Goal: Contribute content: Add original content to the website for others to see

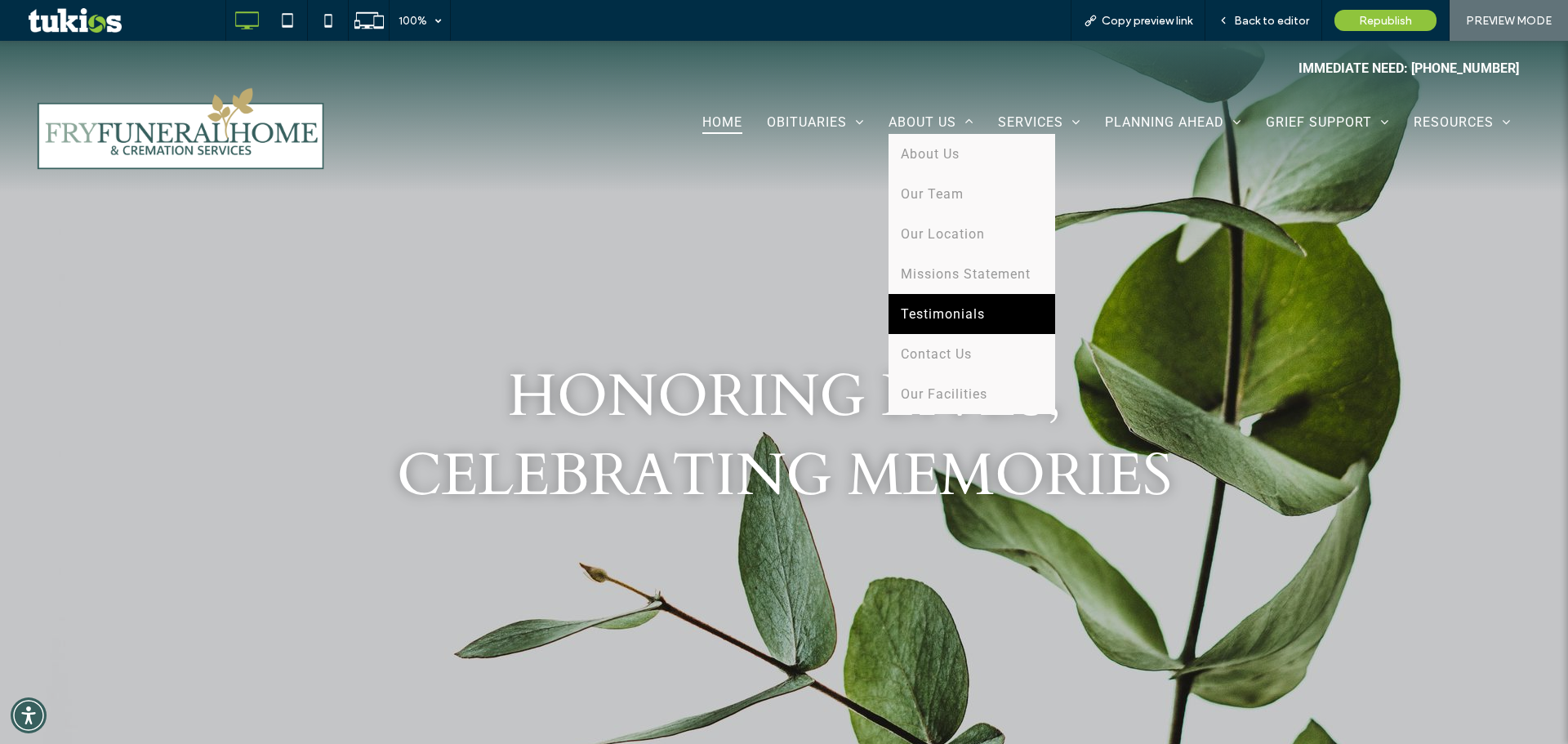
click at [964, 324] on link "Testimonials" at bounding box center [972, 314] width 166 height 40
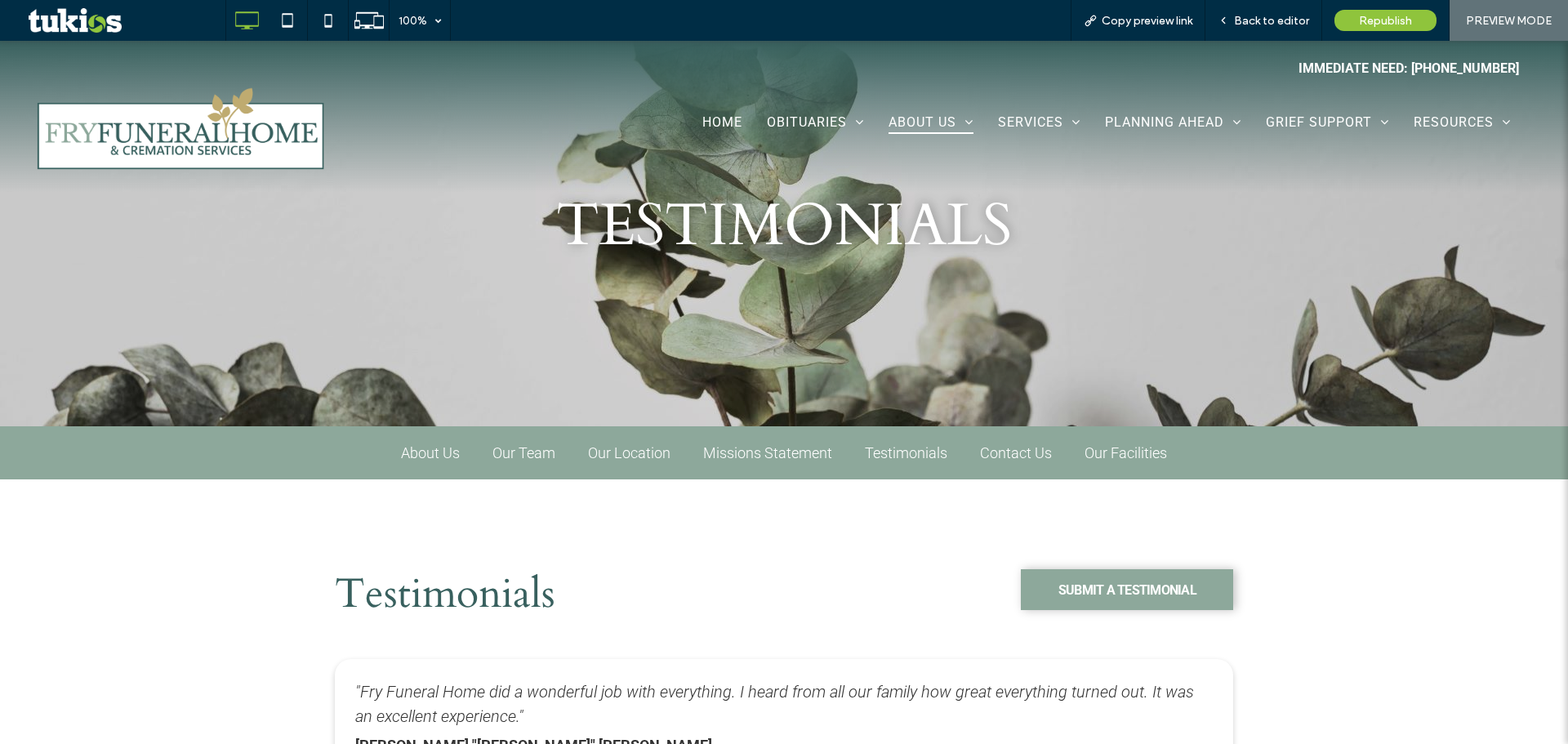
scroll to position [435, 0]
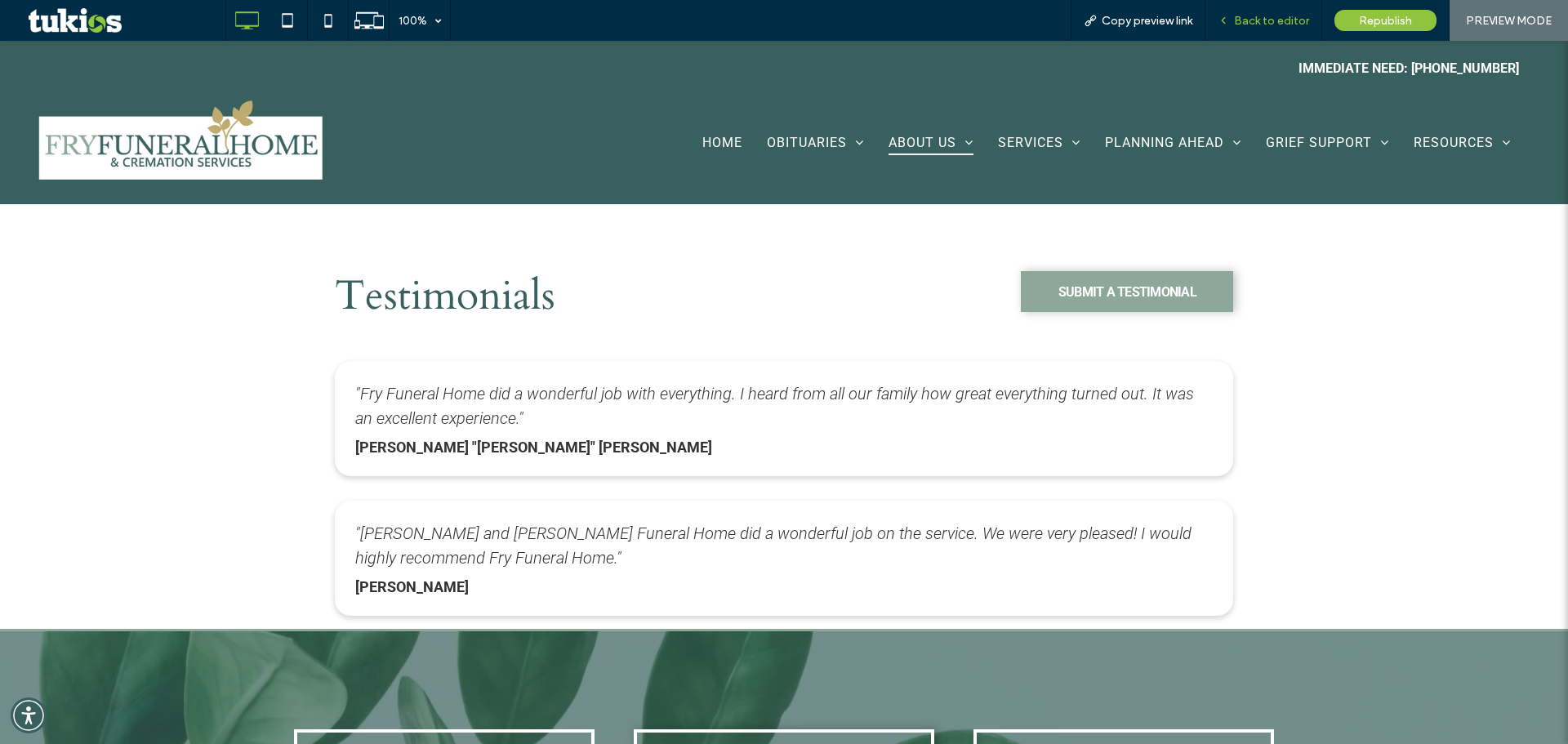
click at [1253, 23] on span "Back to editor" at bounding box center [1271, 20] width 75 height 14
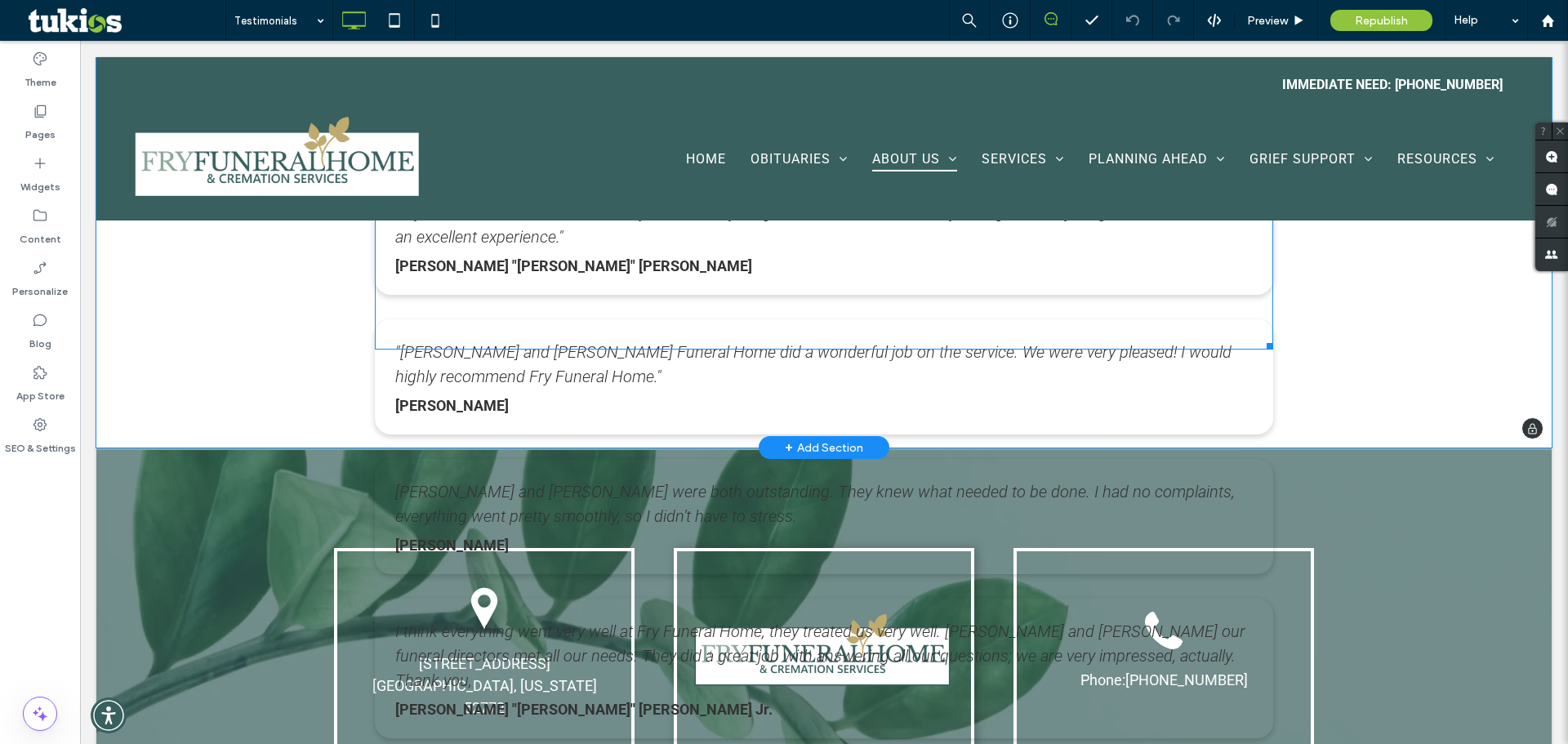
scroll to position [435, 0]
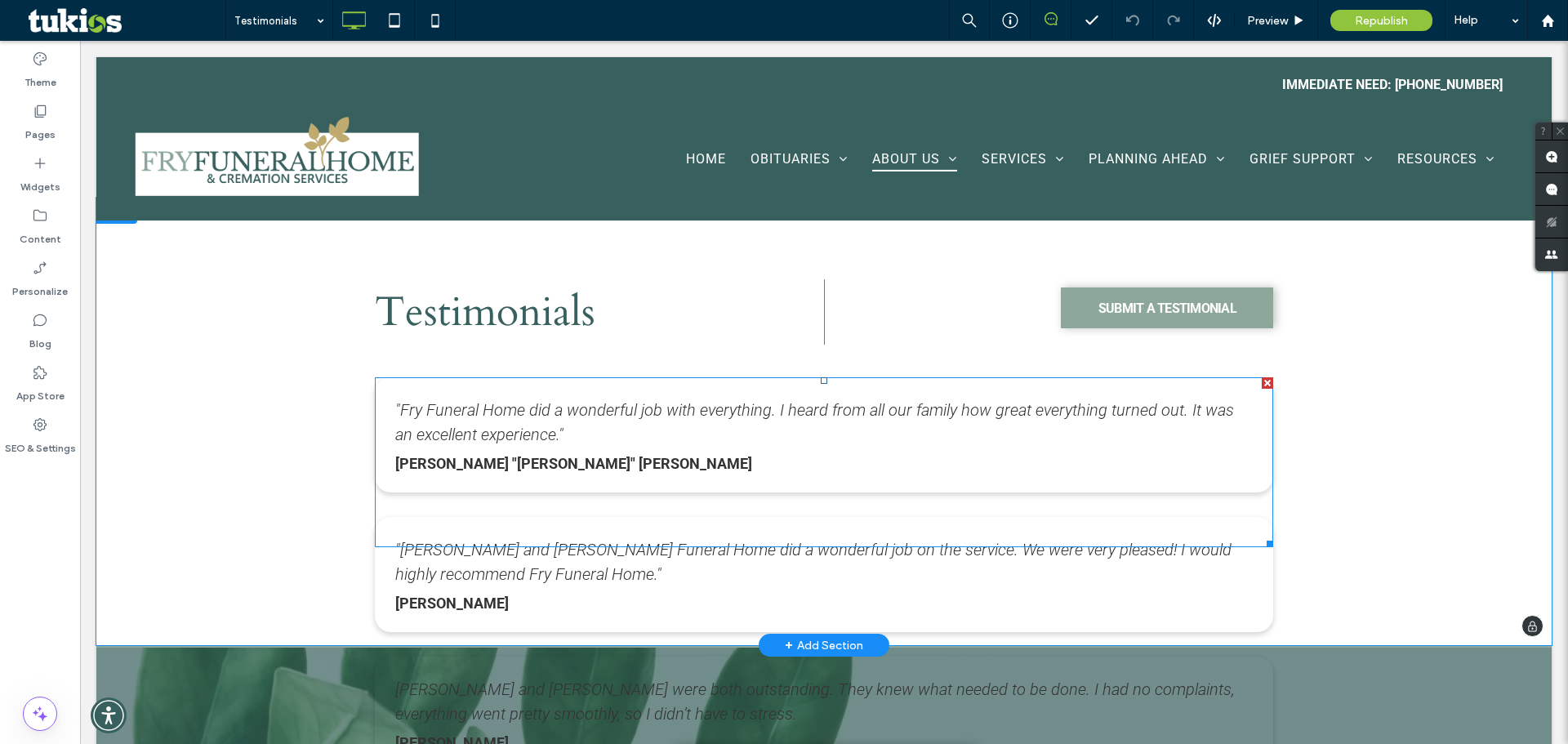
click at [1172, 510] on div ""Fry Funeral Home did a wonderful job with everything. I heard from all our fam…" at bounding box center [823, 463] width 898 height 170
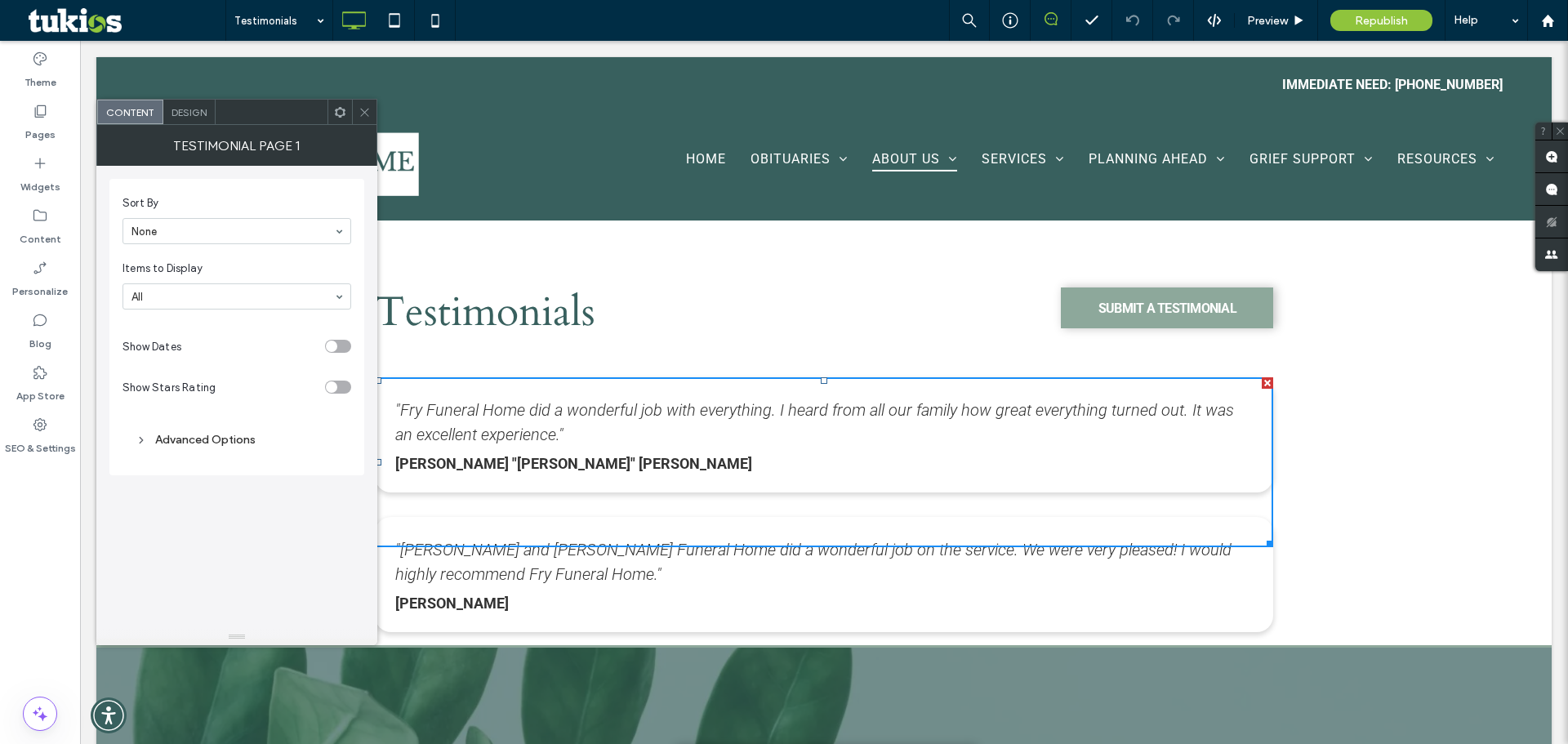
click at [193, 110] on span "Design" at bounding box center [189, 112] width 35 height 13
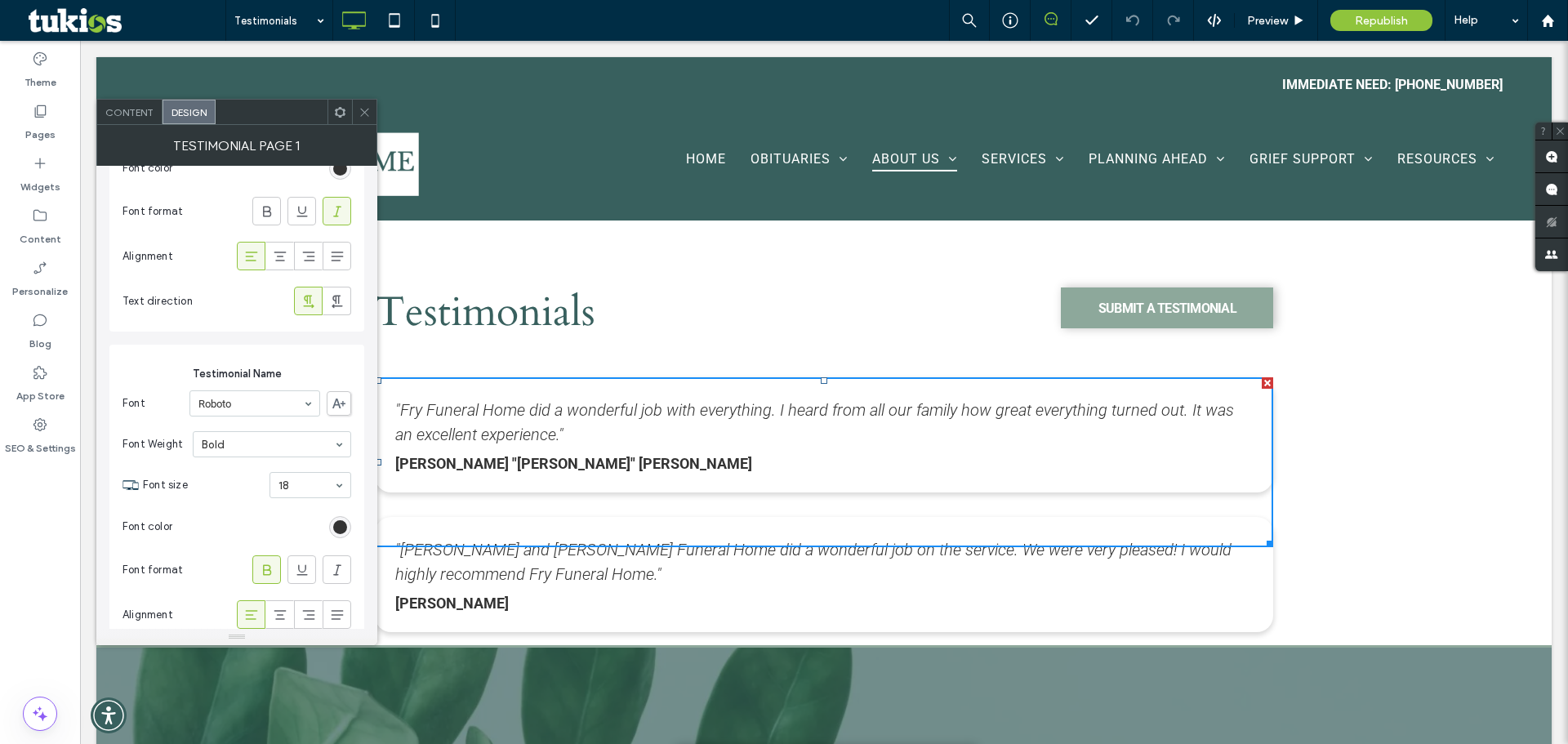
scroll to position [391, 0]
click at [138, 118] on span "Content" at bounding box center [128, 112] width 48 height 13
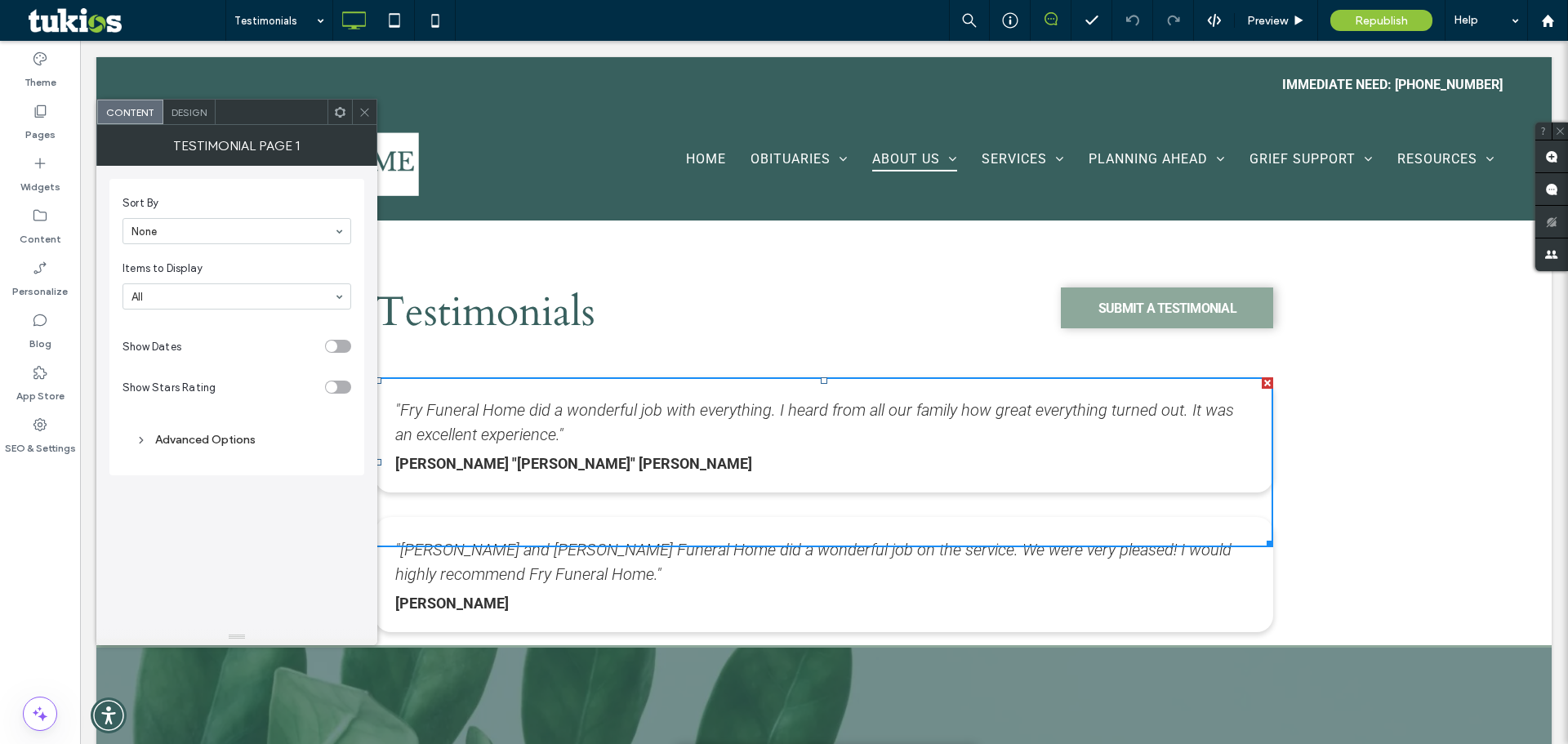
click at [200, 118] on span "Design" at bounding box center [189, 112] width 35 height 13
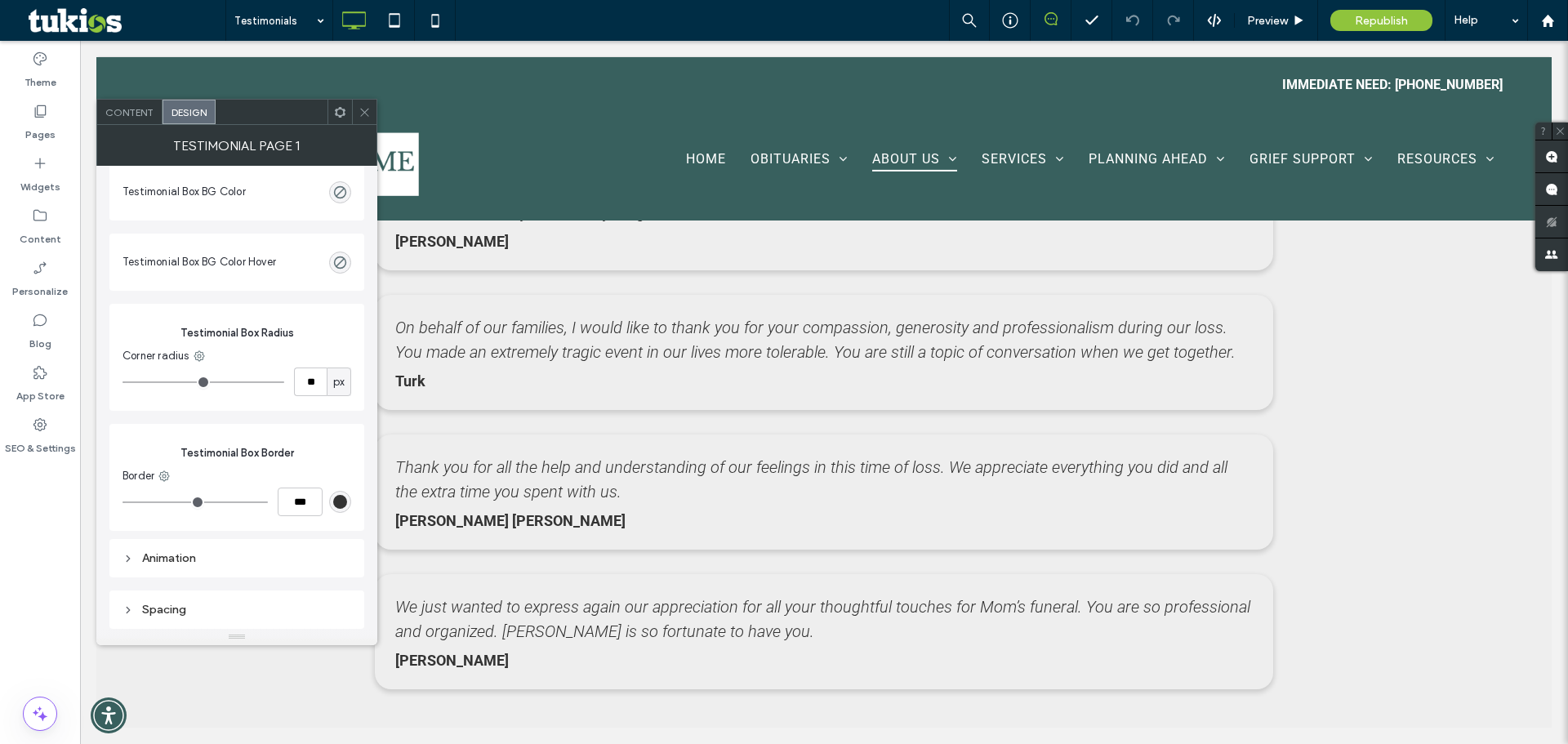
scroll to position [7115, 0]
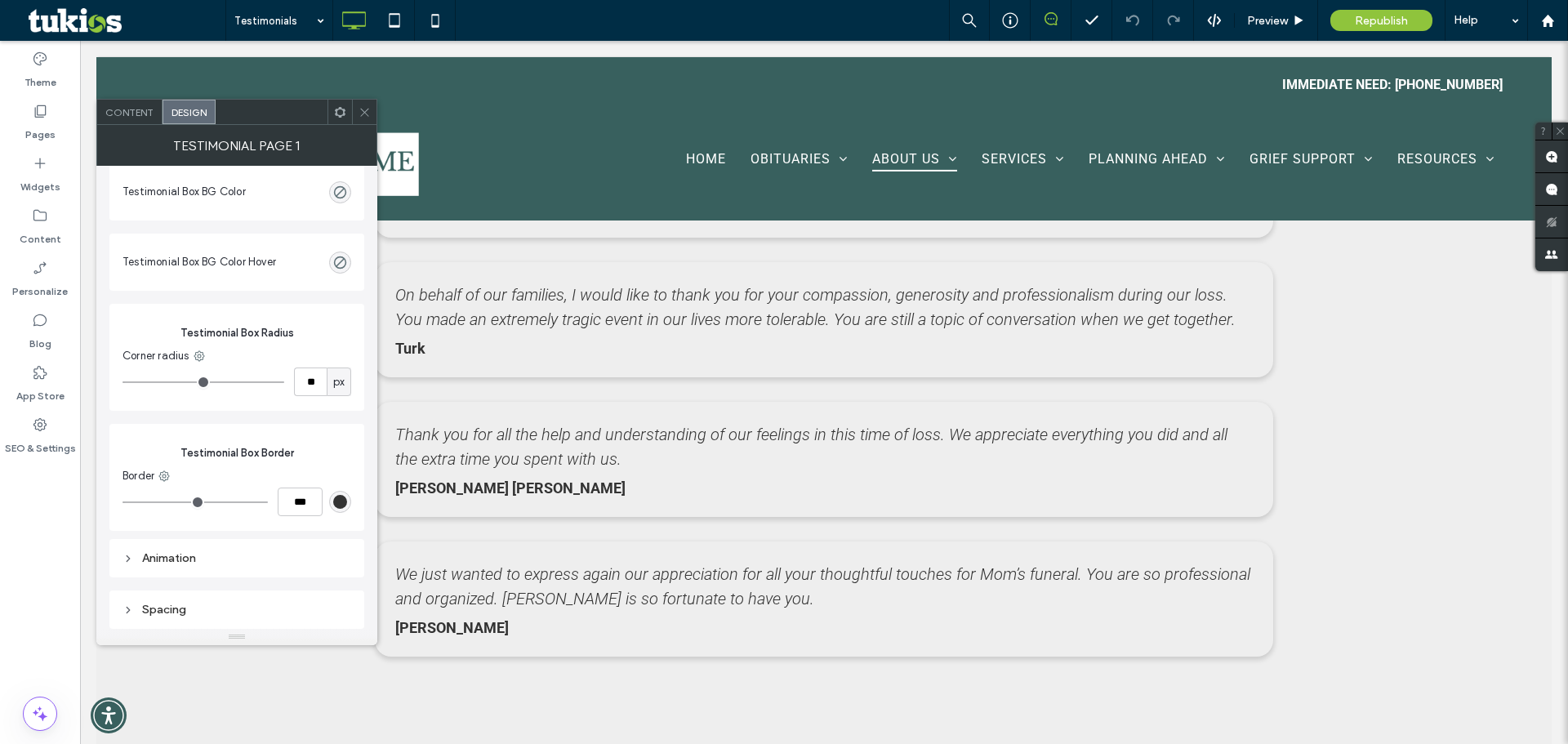
drag, startPoint x: 1265, startPoint y: 548, endPoint x: 1364, endPoint y: 543, distance: 99.1
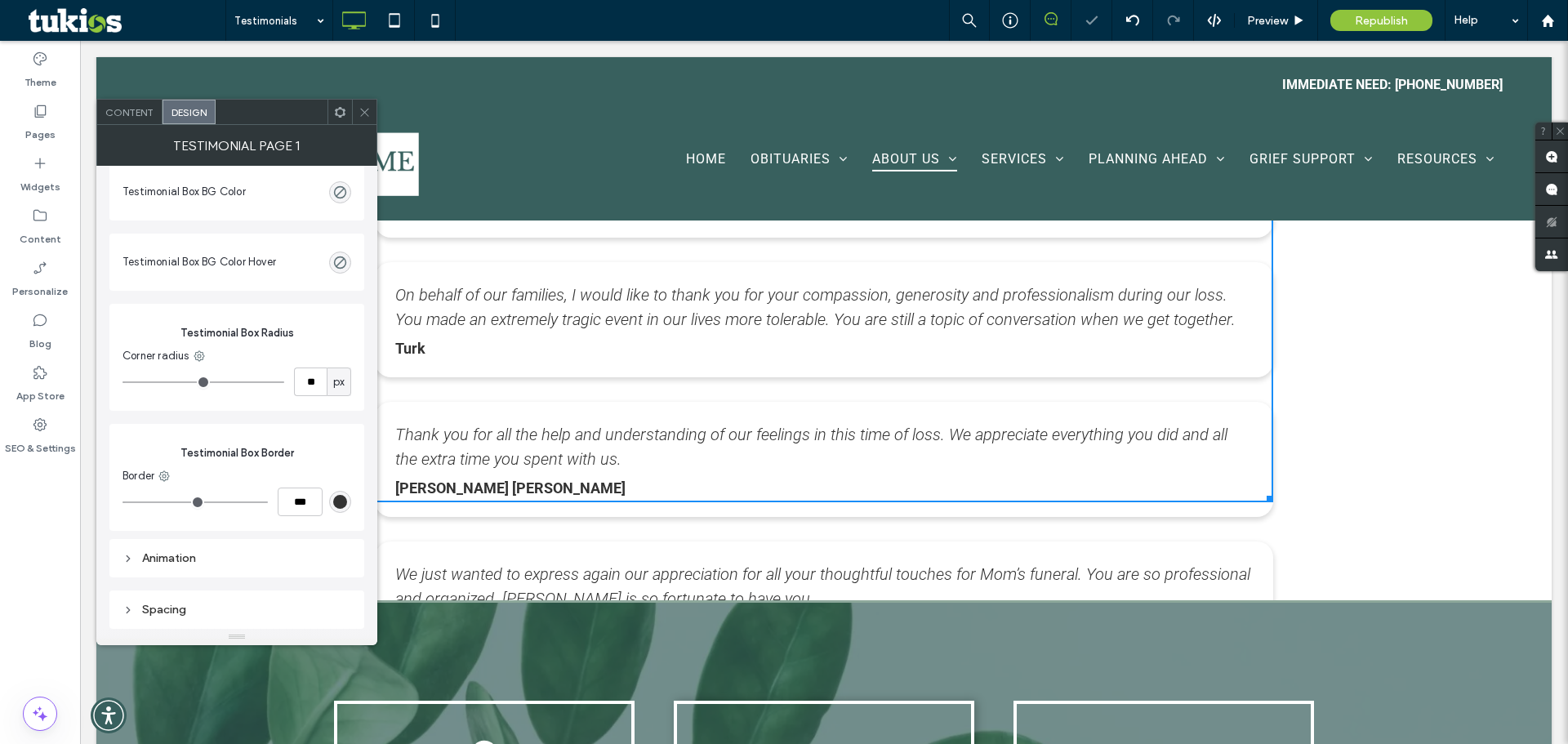
click at [364, 110] on icon at bounding box center [365, 112] width 13 height 13
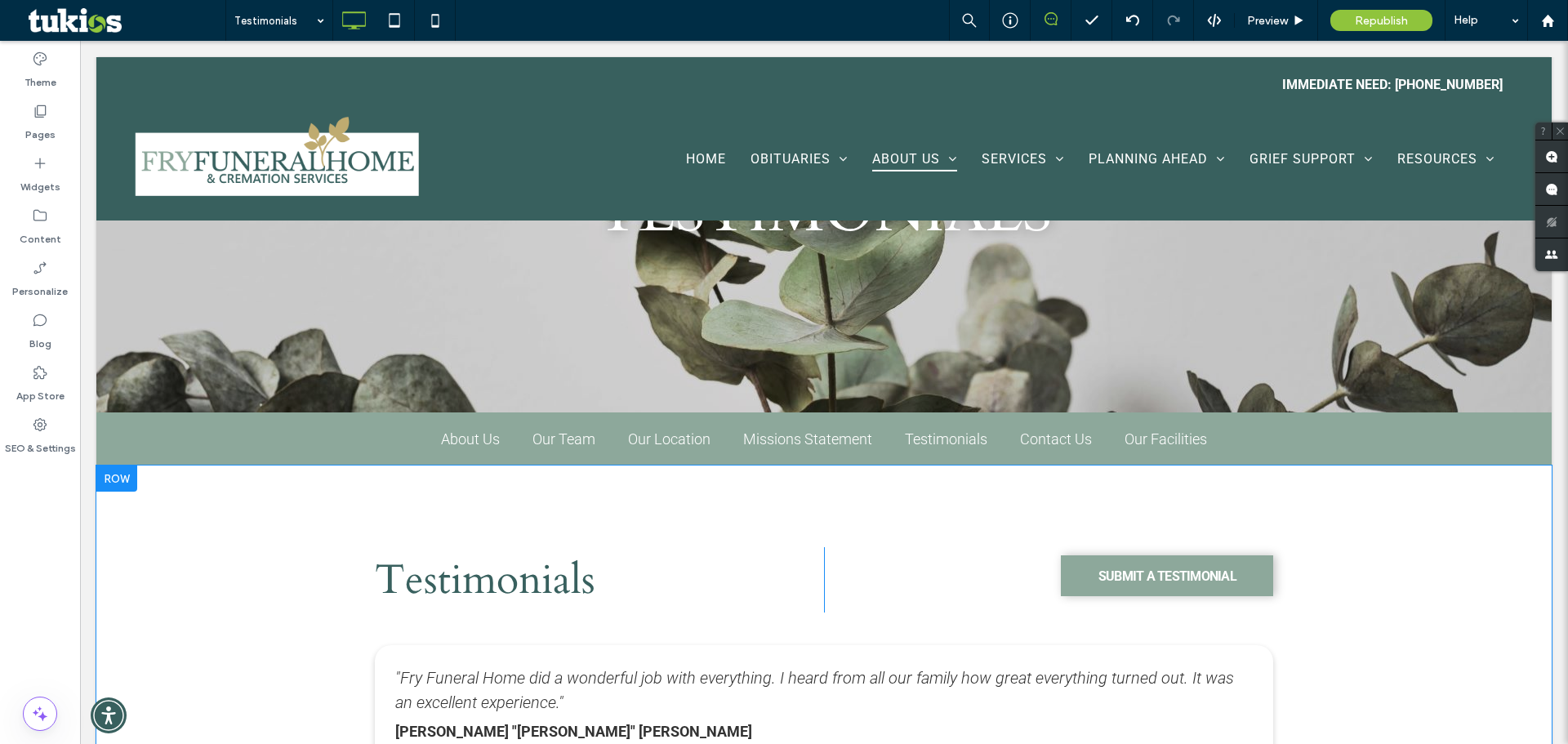
scroll to position [327, 0]
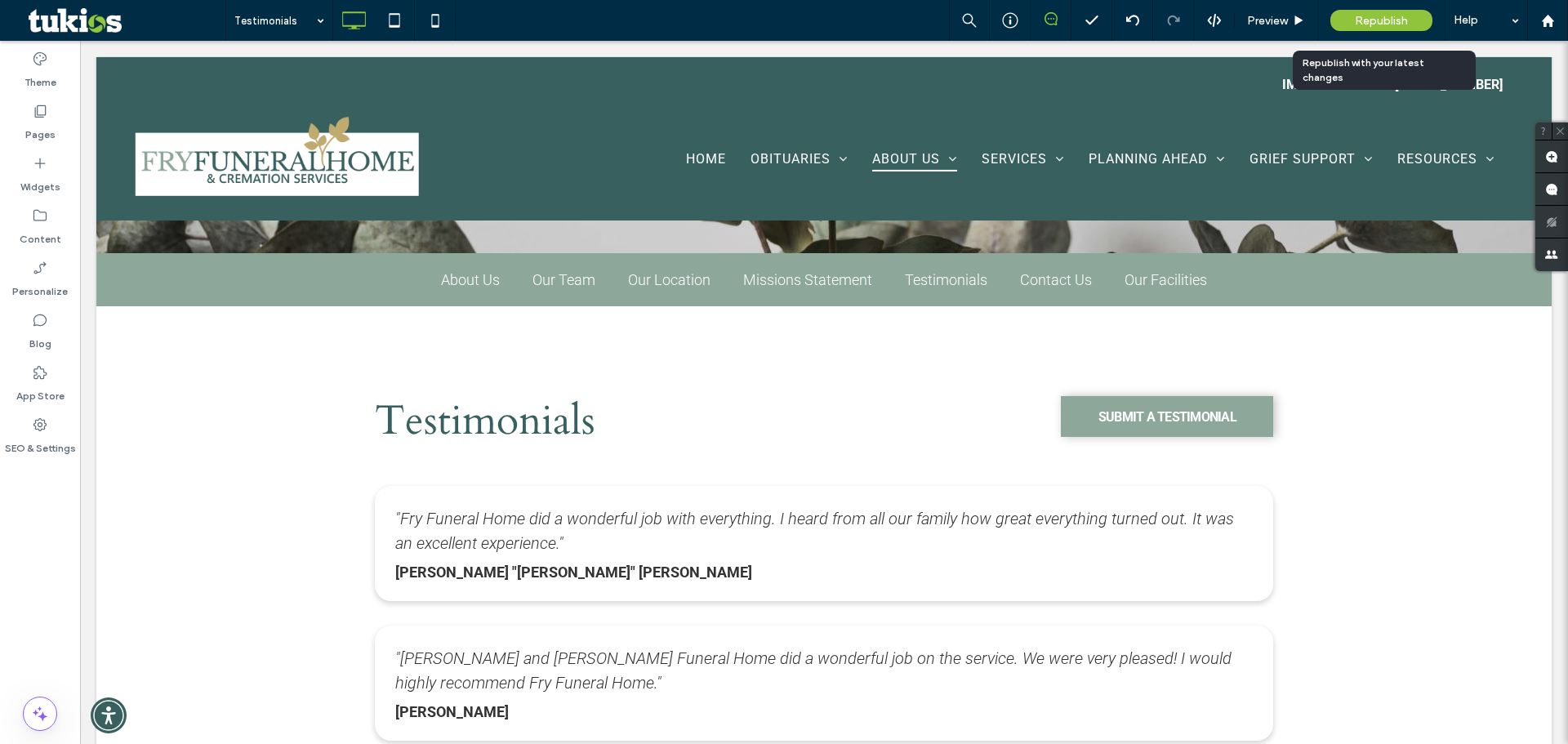
click at [1377, 28] on div "Republish" at bounding box center [1382, 20] width 102 height 21
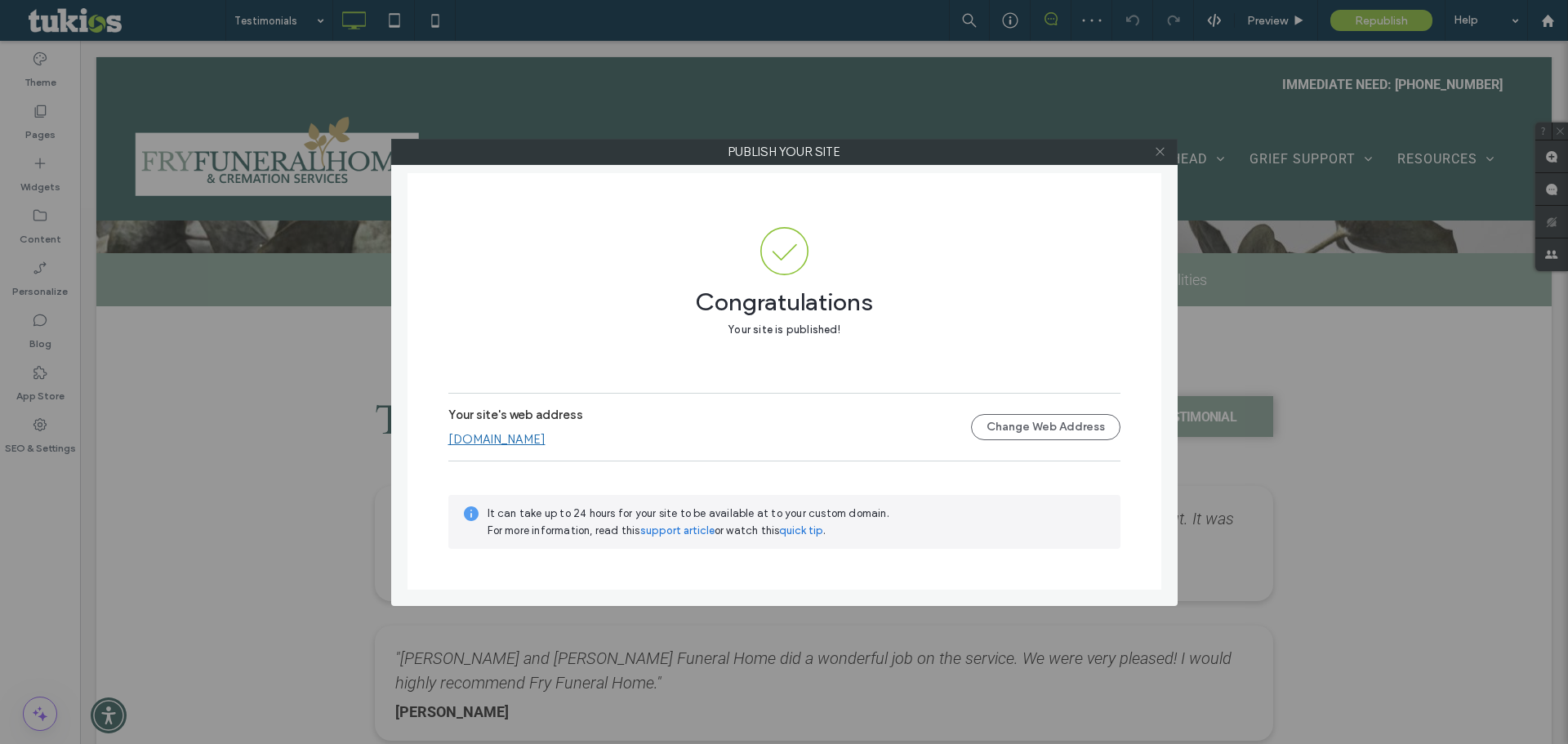
click at [1164, 145] on span at bounding box center [1161, 151] width 13 height 24
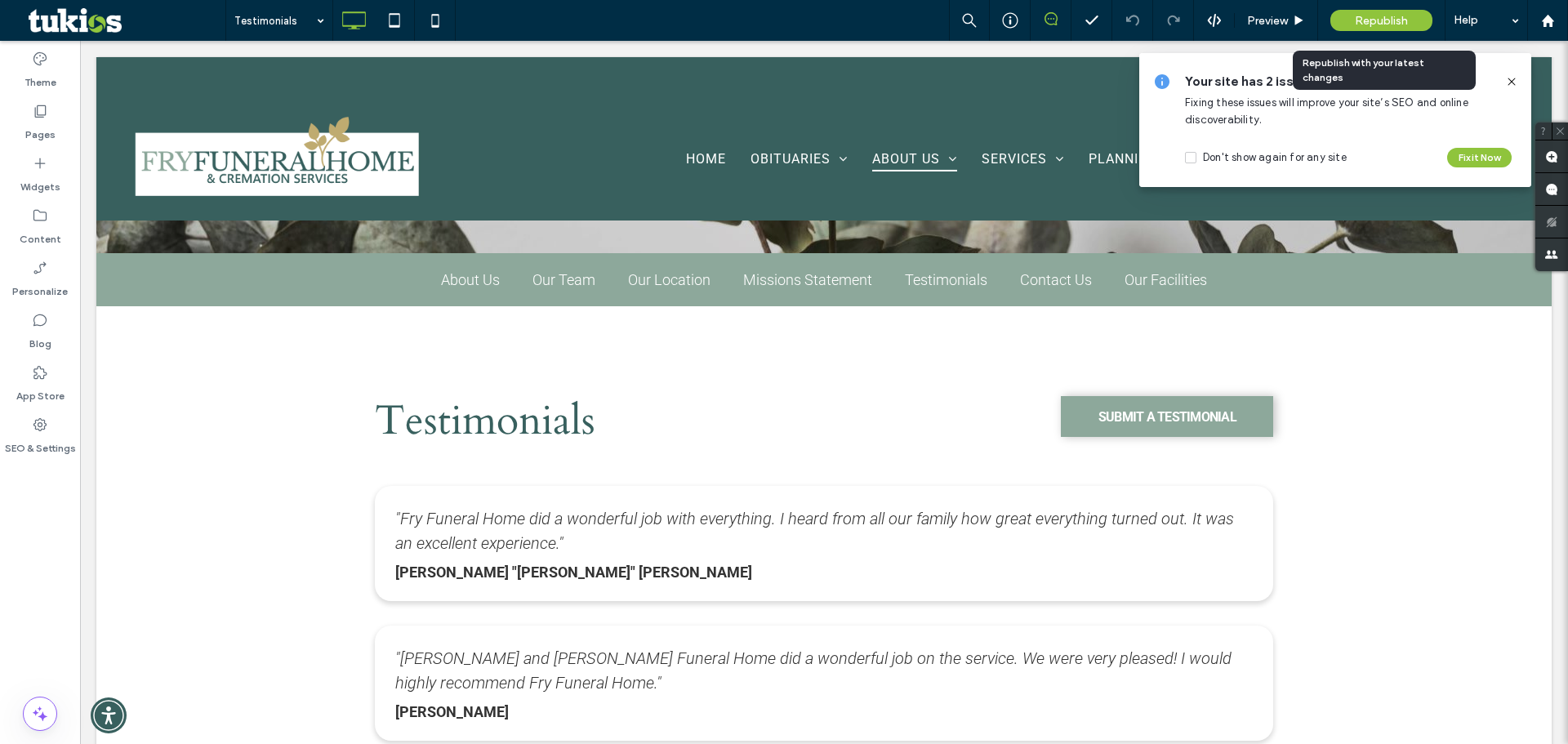
click at [1393, 23] on span "Republish" at bounding box center [1382, 20] width 53 height 14
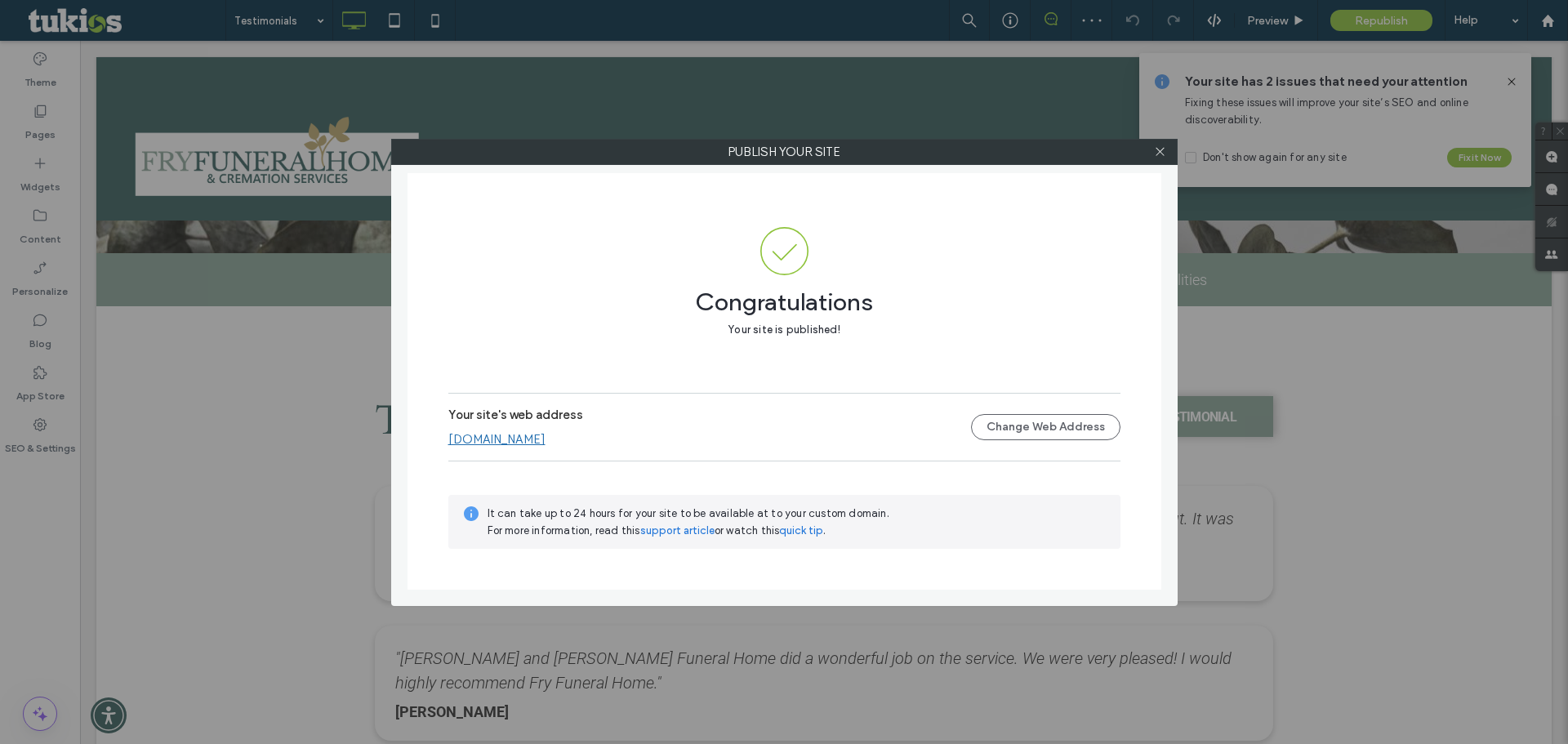
click at [1168, 148] on div at bounding box center [1160, 151] width 24 height 24
click at [1160, 149] on icon at bounding box center [1161, 152] width 13 height 13
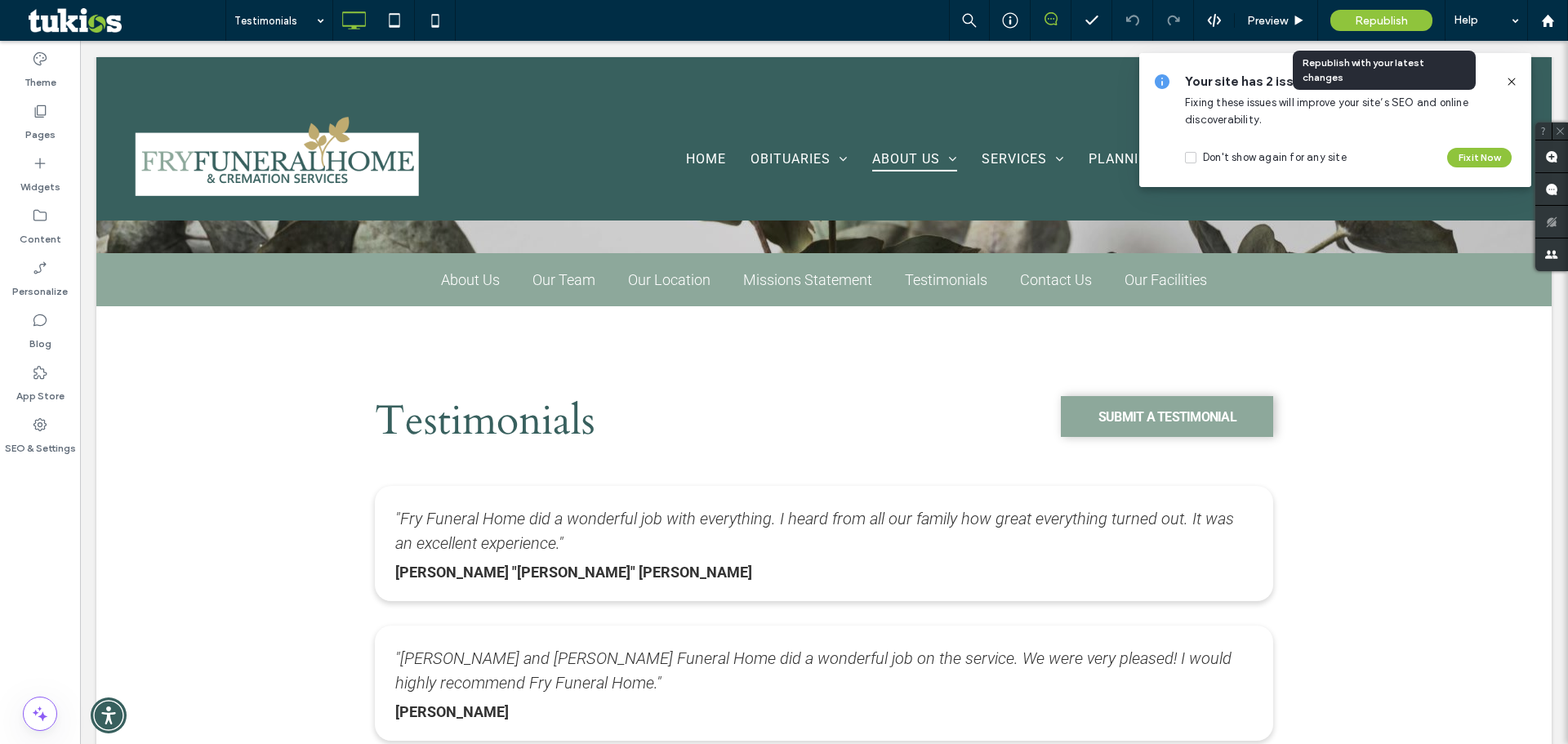
click at [1394, 20] on span "Republish" at bounding box center [1382, 20] width 53 height 14
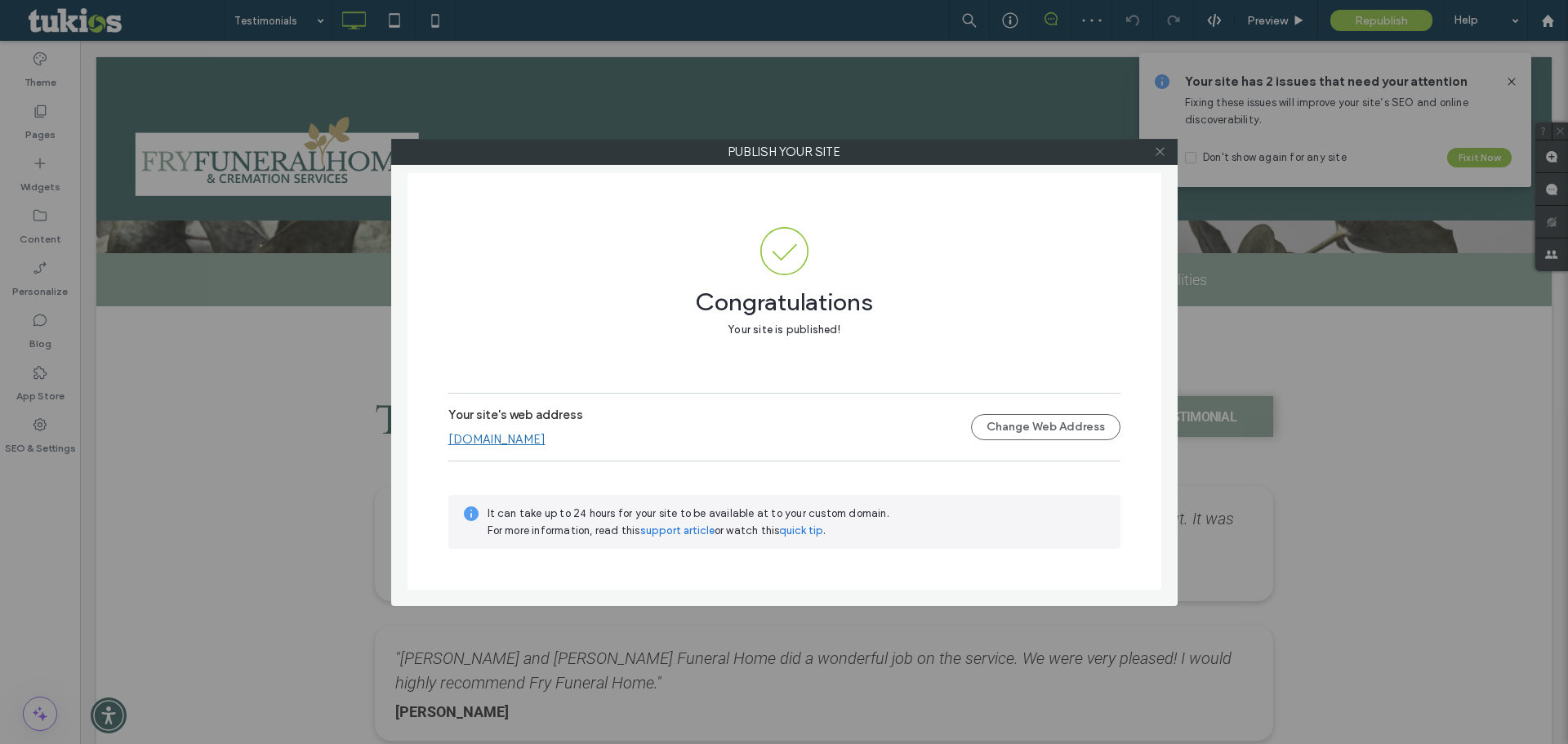
click at [1163, 155] on icon at bounding box center [1161, 152] width 13 height 13
